Goal: Task Accomplishment & Management: Manage account settings

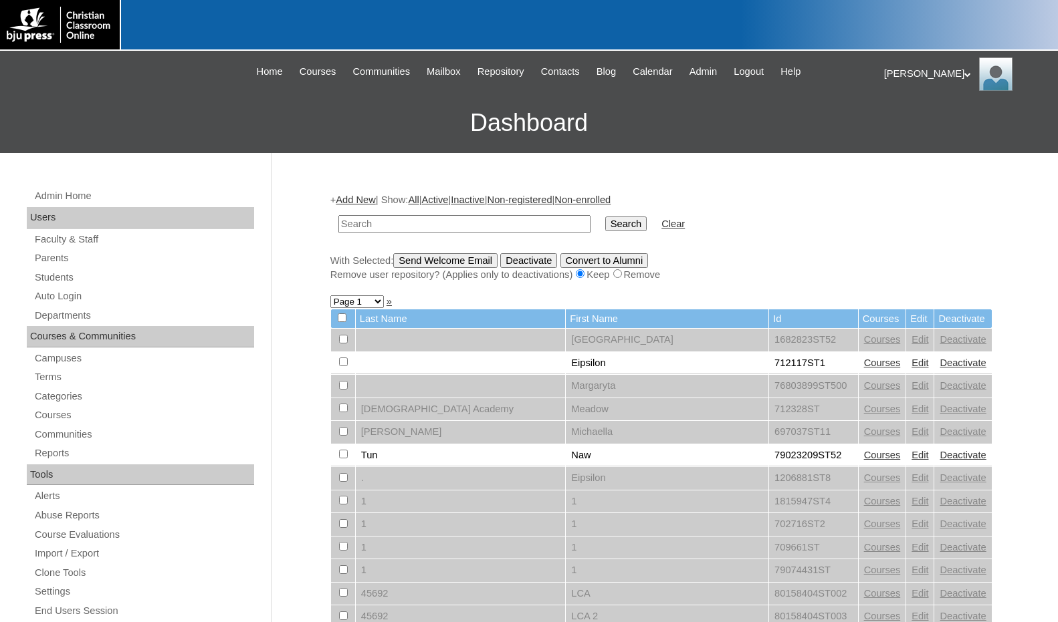
click at [411, 229] on input "text" at bounding box center [464, 224] width 252 height 18
paste input "712042"
type input "712042"
click at [605, 217] on input "Search" at bounding box center [625, 224] width 41 height 15
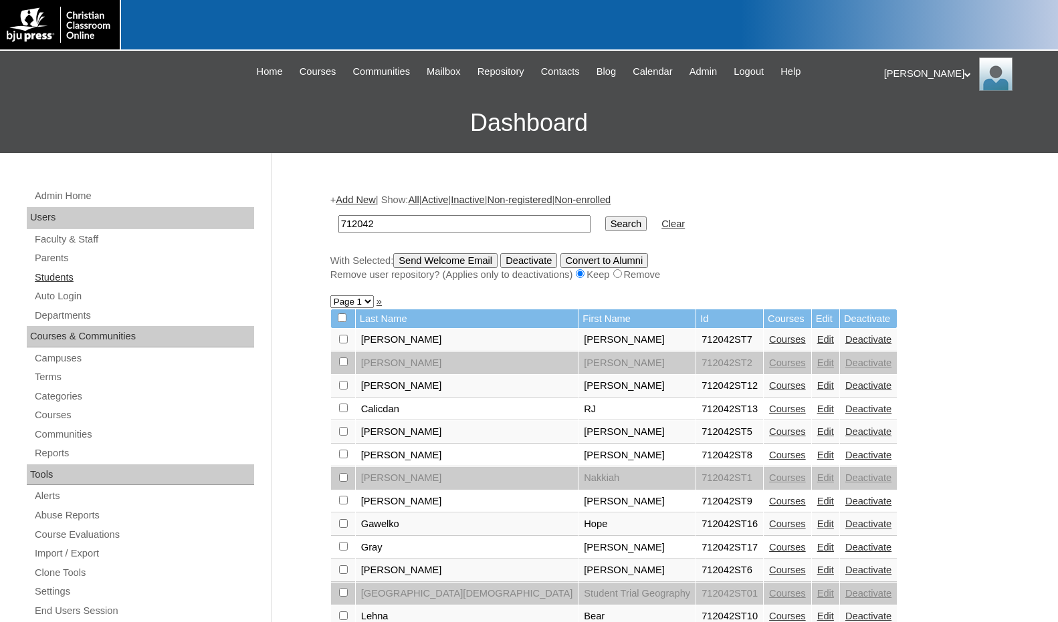
click at [76, 284] on link "Students" at bounding box center [143, 277] width 221 height 17
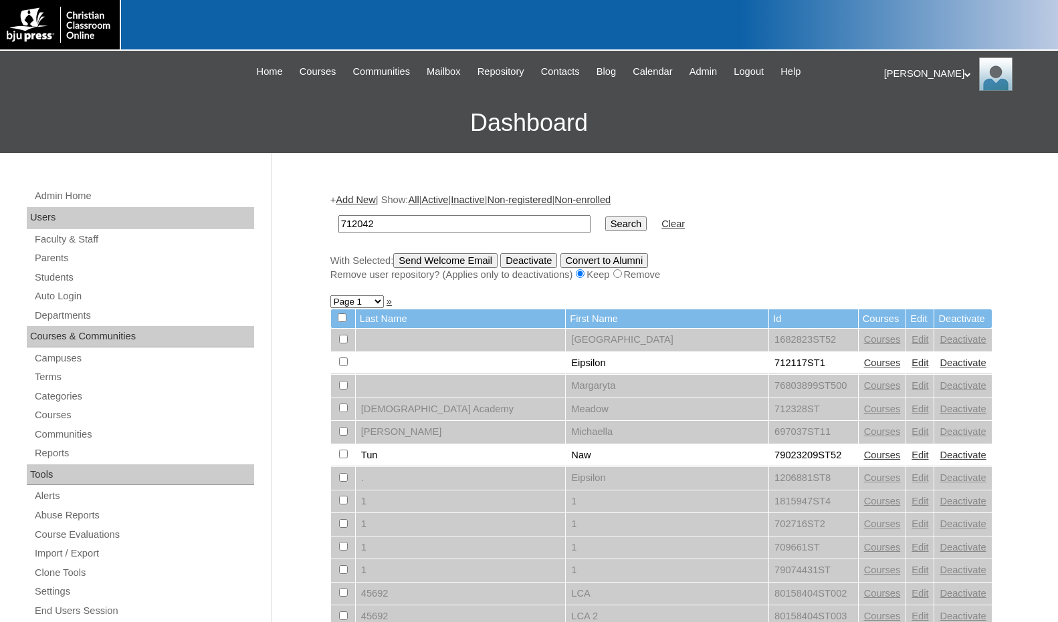
type input "712042"
click at [605, 217] on input "Search" at bounding box center [625, 224] width 41 height 15
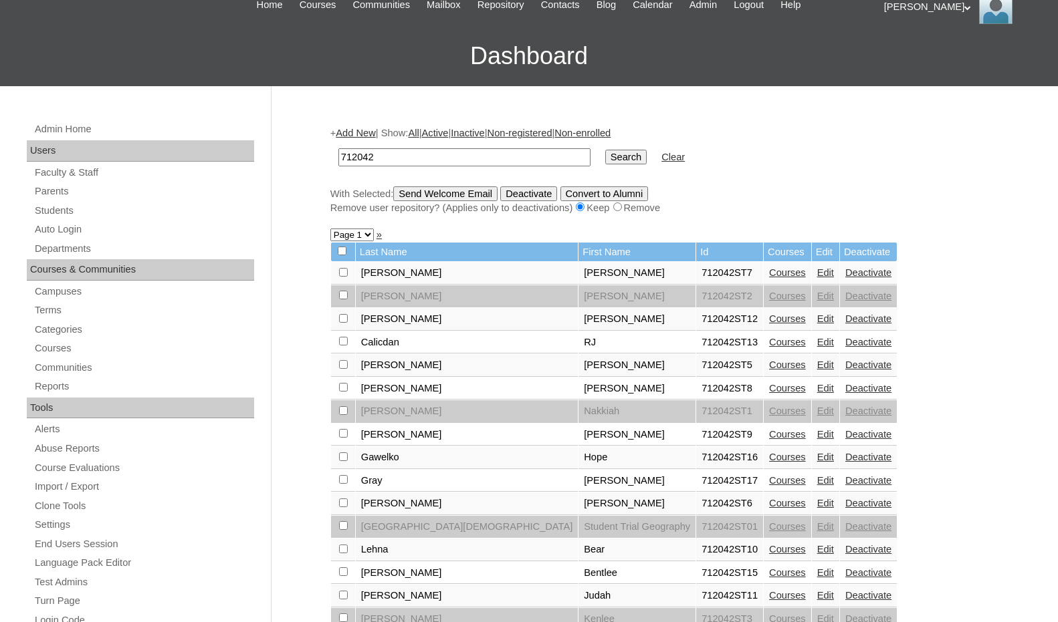
scroll to position [267, 0]
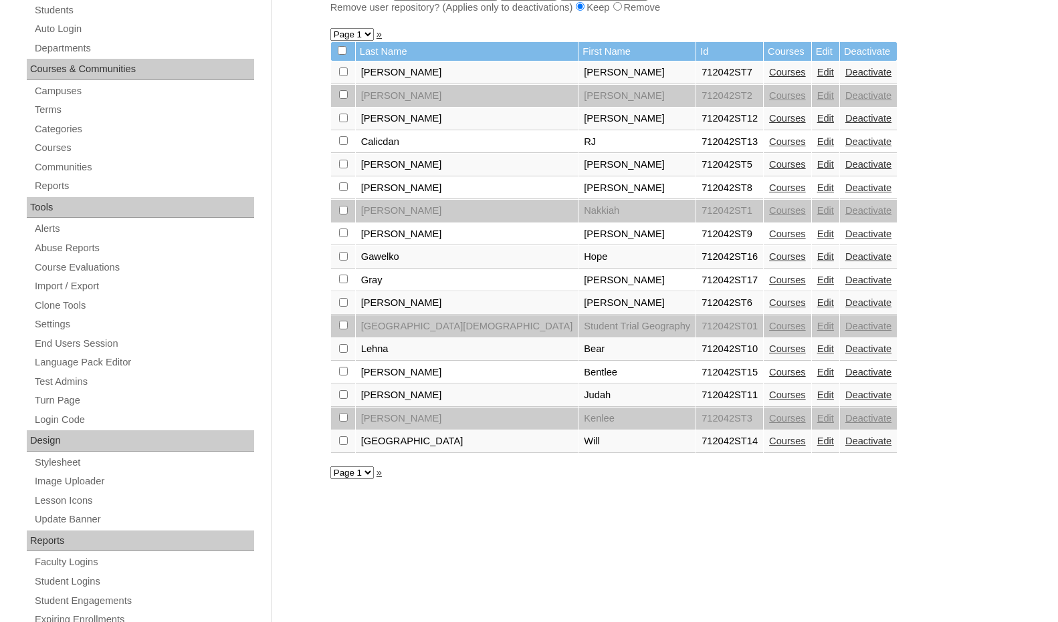
click at [769, 277] on link "Courses" at bounding box center [787, 280] width 37 height 11
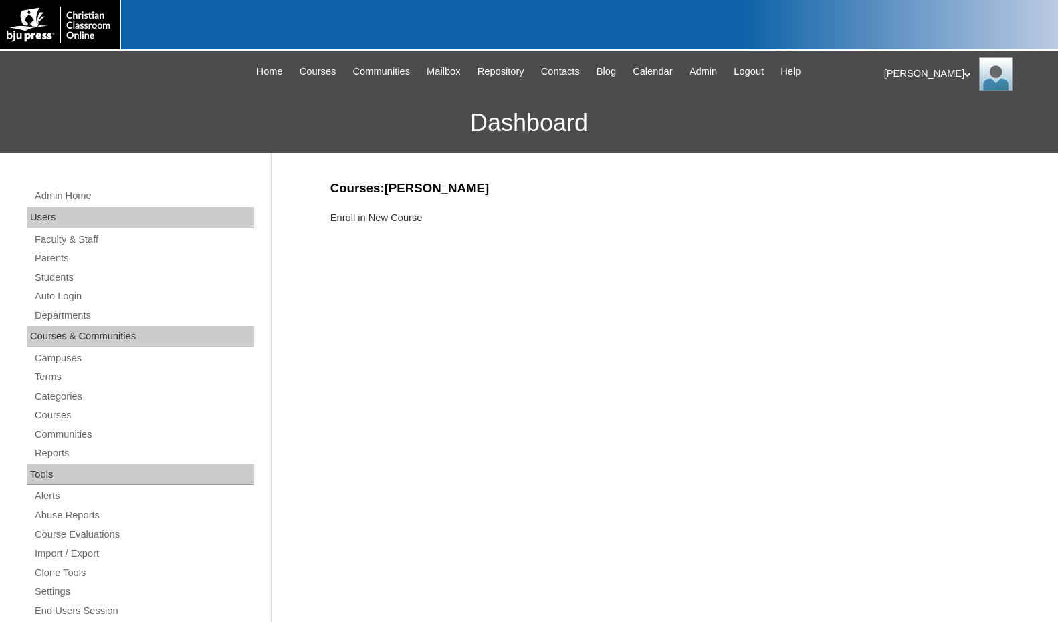
click at [408, 219] on link "Enroll in New Course" at bounding box center [376, 218] width 92 height 11
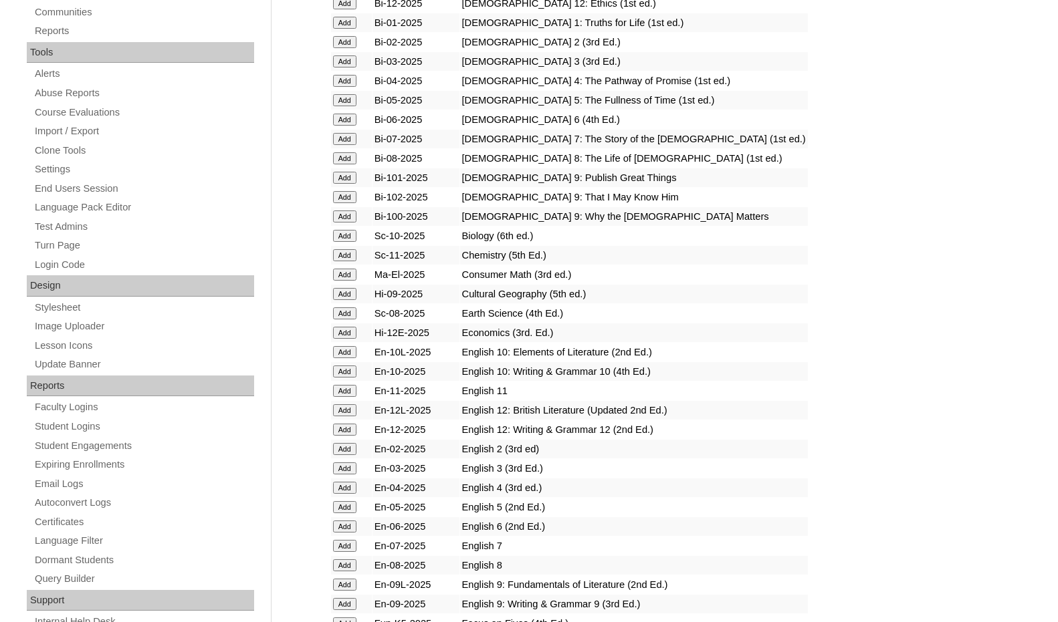
scroll to position [535, 0]
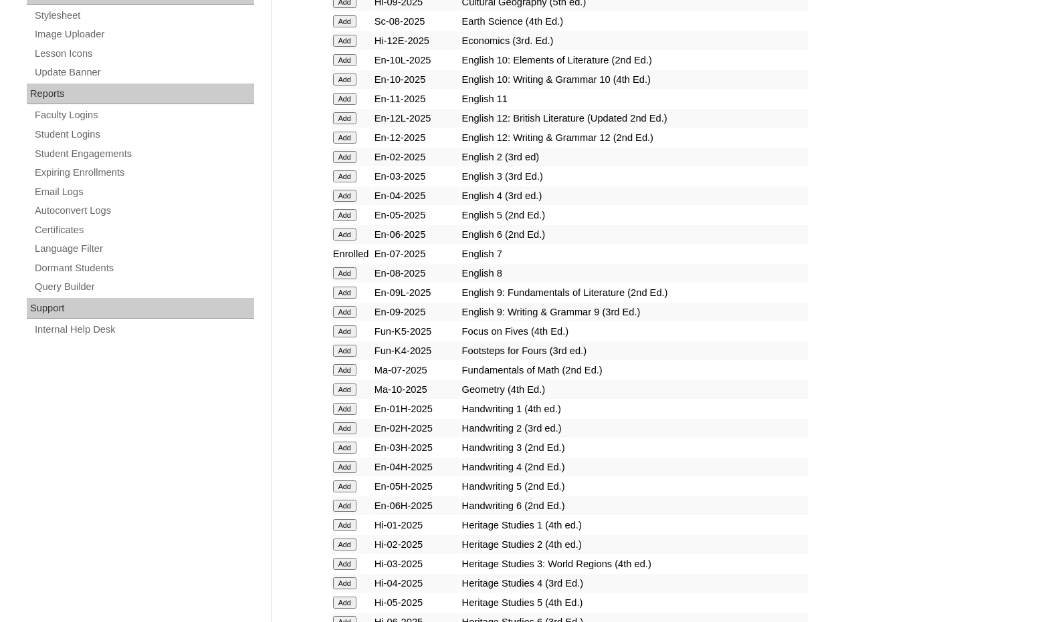
scroll to position [735, 0]
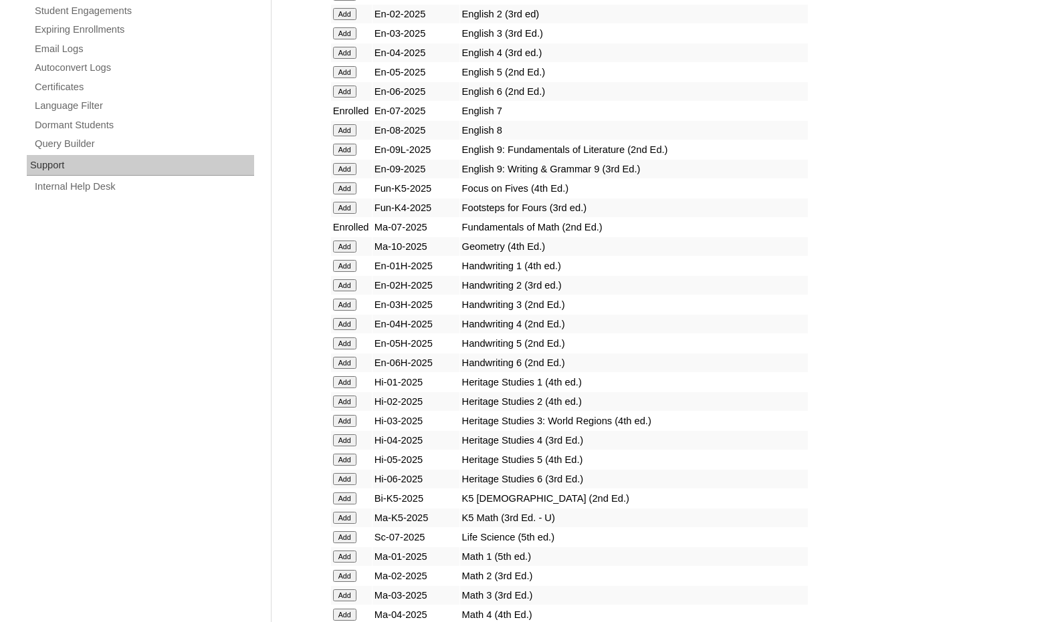
scroll to position [869, 0]
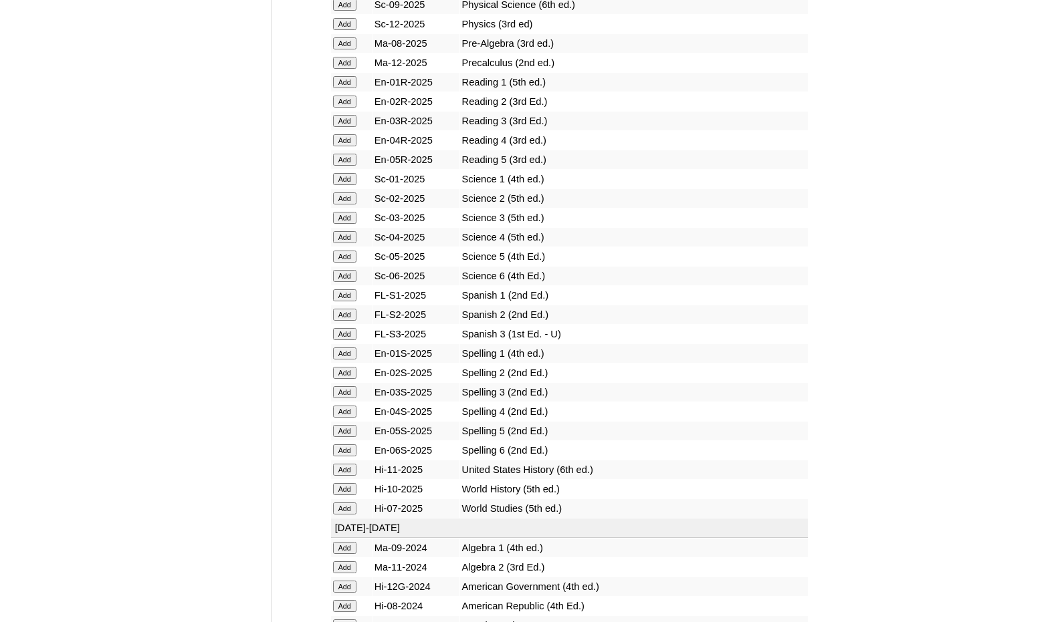
scroll to position [1672, 0]
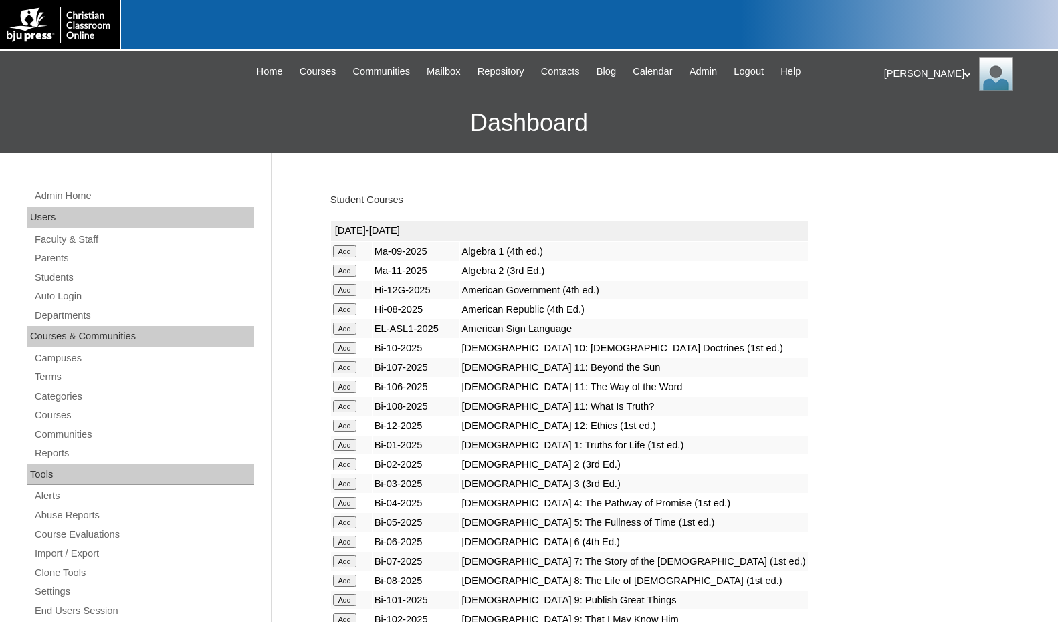
click at [77, 277] on link "Students" at bounding box center [143, 277] width 221 height 17
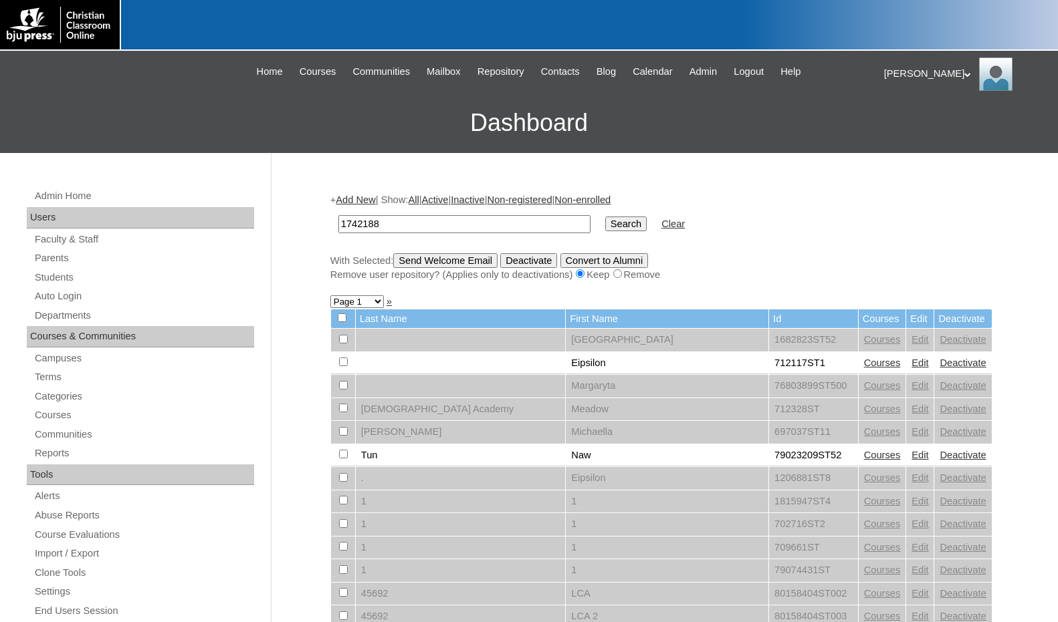
type input "1742188"
click at [605, 217] on input "Search" at bounding box center [625, 224] width 41 height 15
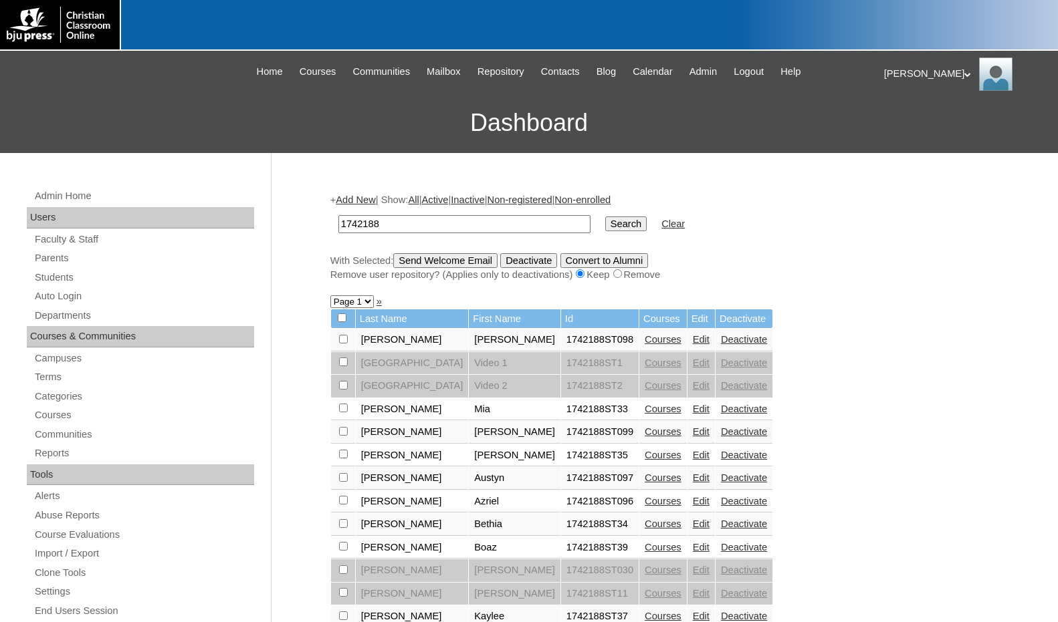
drag, startPoint x: 392, startPoint y: 225, endPoint x: 316, endPoint y: 217, distance: 76.1
click at [316, 217] on div "Admin Home Users Faculty & Staff Parents Students Auto Login Departments Course…" at bounding box center [529, 614] width 1058 height 922
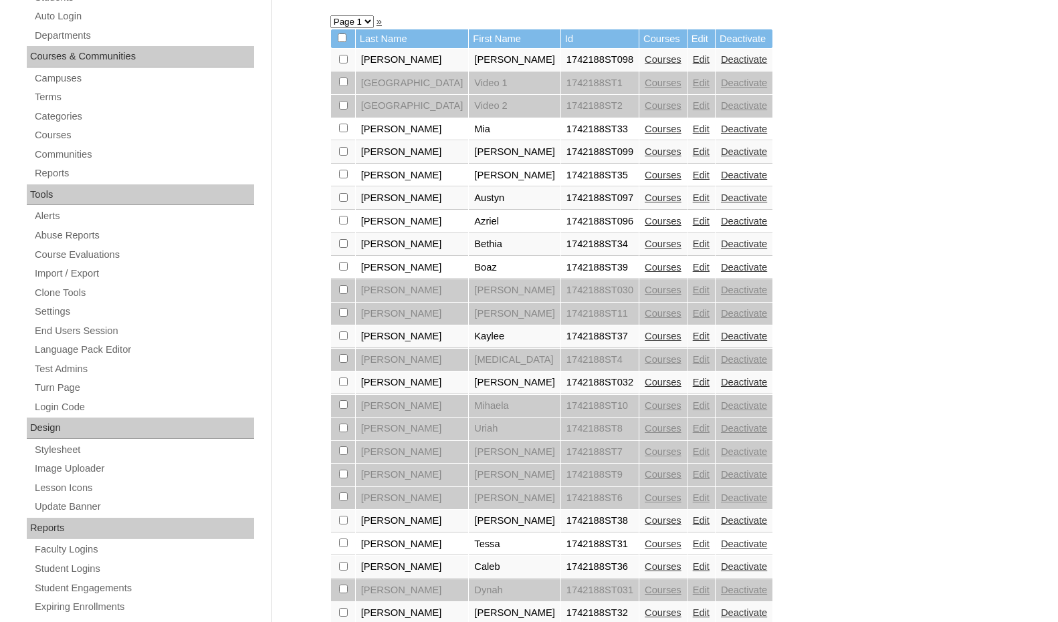
scroll to position [266, 0]
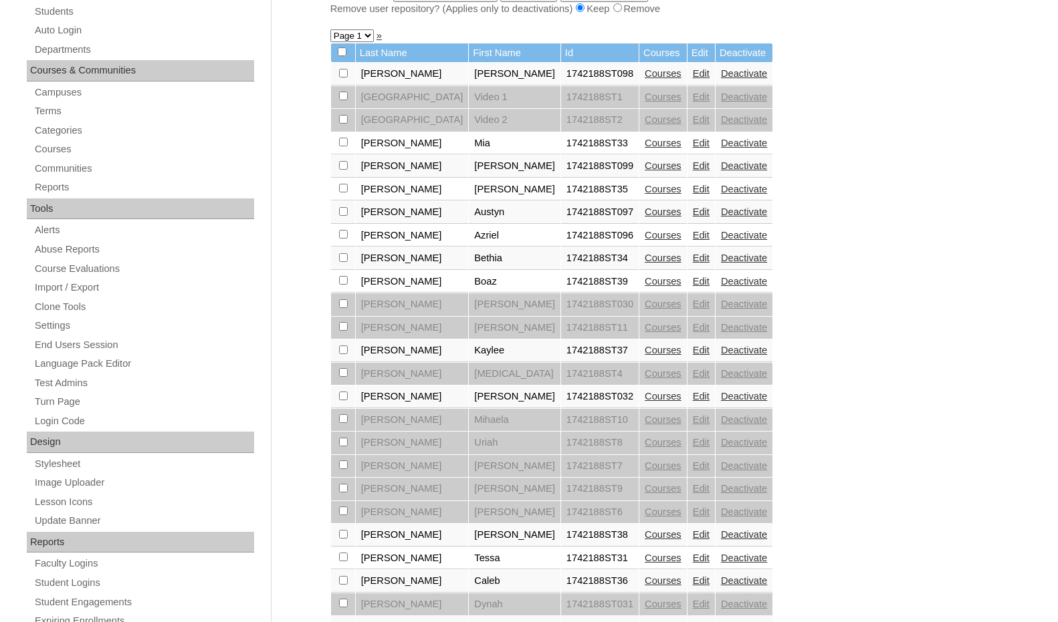
click at [645, 235] on link "Courses" at bounding box center [663, 235] width 37 height 11
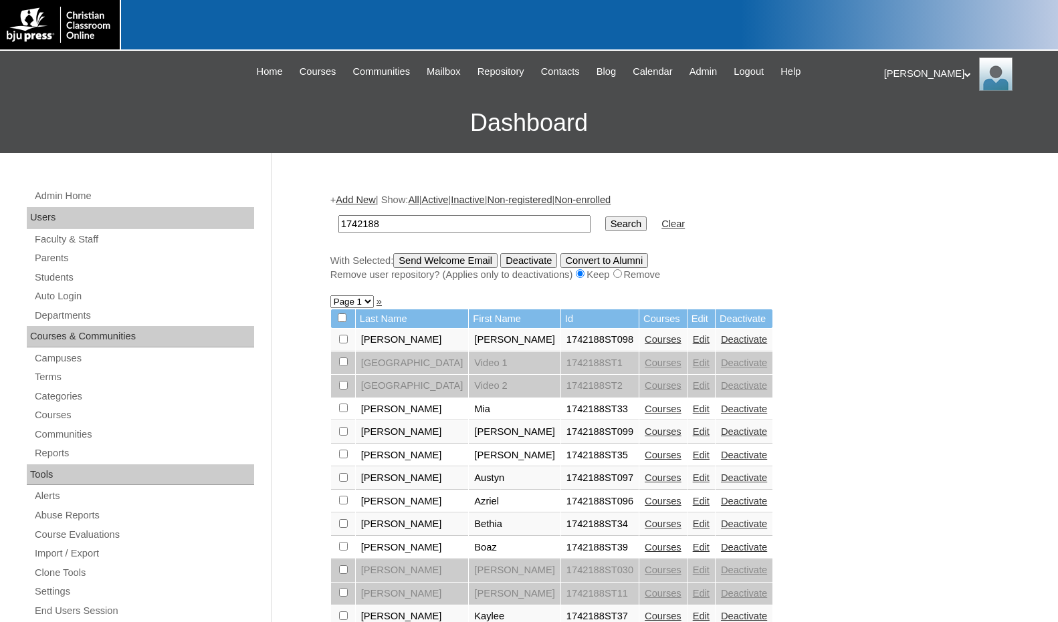
click at [645, 477] on link "Courses" at bounding box center [663, 478] width 37 height 11
click at [645, 342] on link "Courses" at bounding box center [663, 339] width 37 height 11
